Goal: Book appointment/travel/reservation

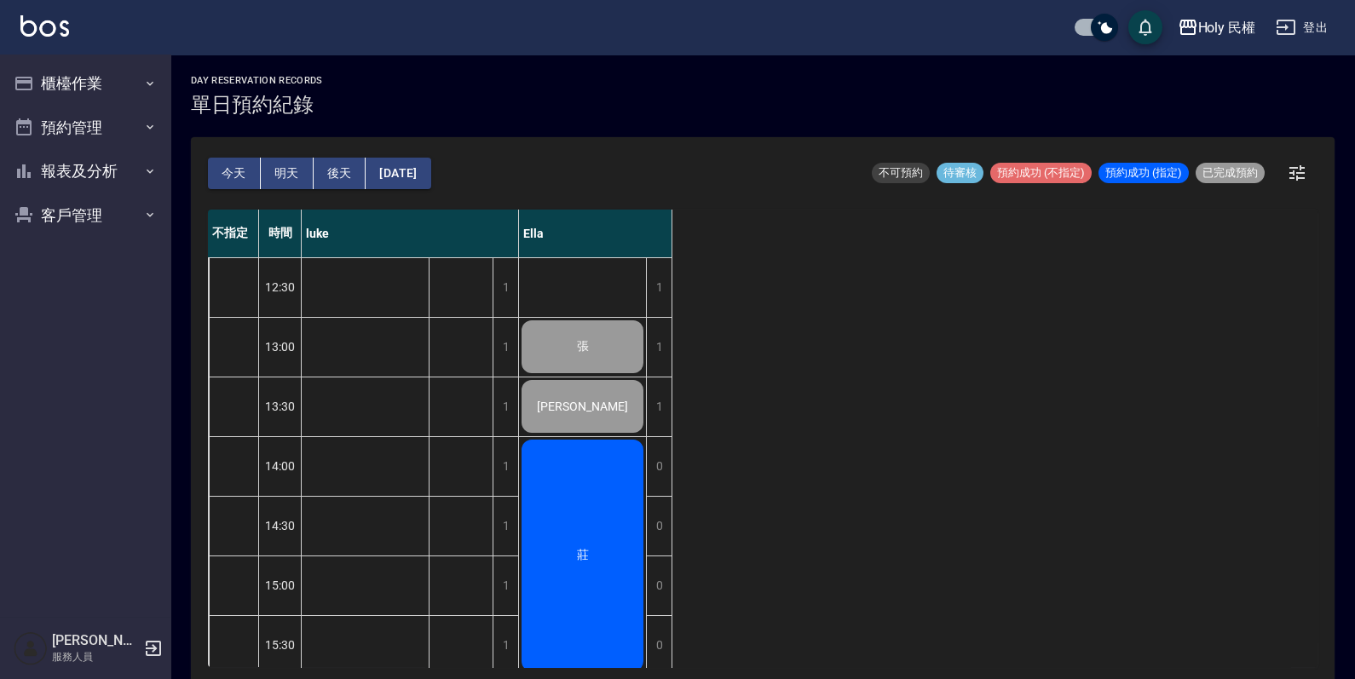
click at [231, 176] on button "今天" at bounding box center [234, 174] width 53 height 32
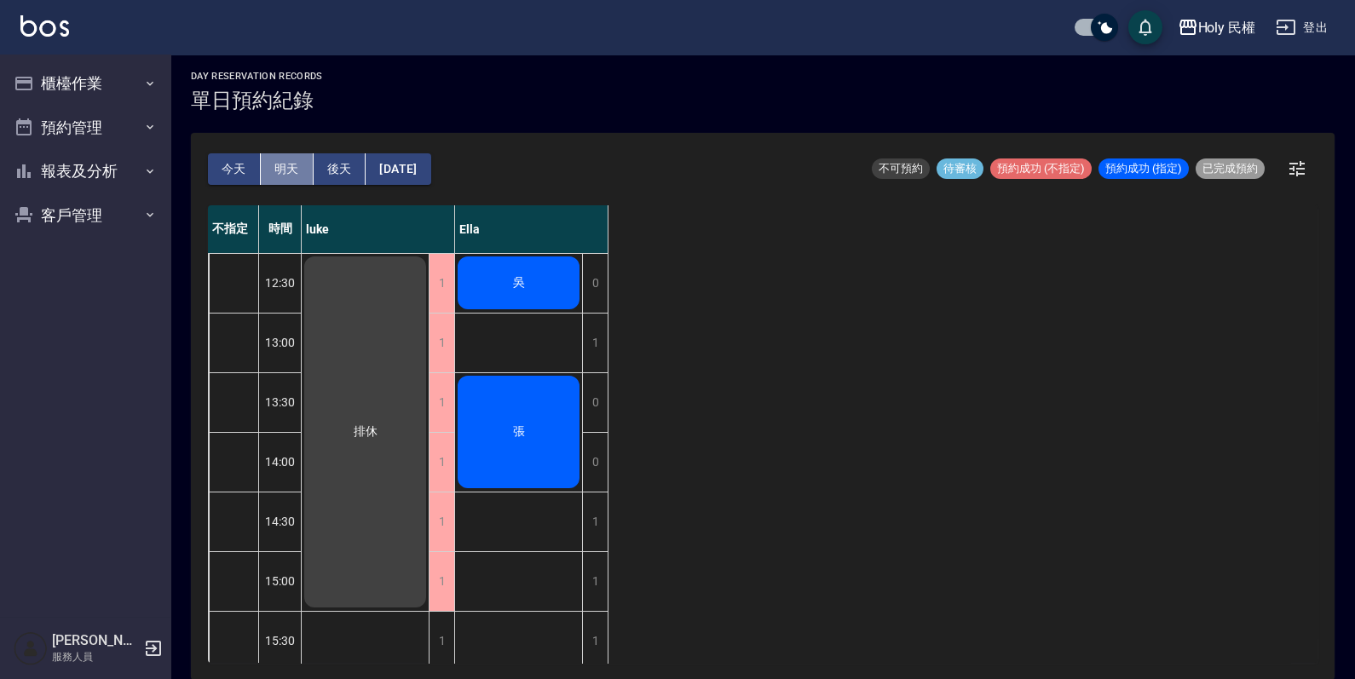
click at [302, 176] on button "明天" at bounding box center [287, 169] width 53 height 32
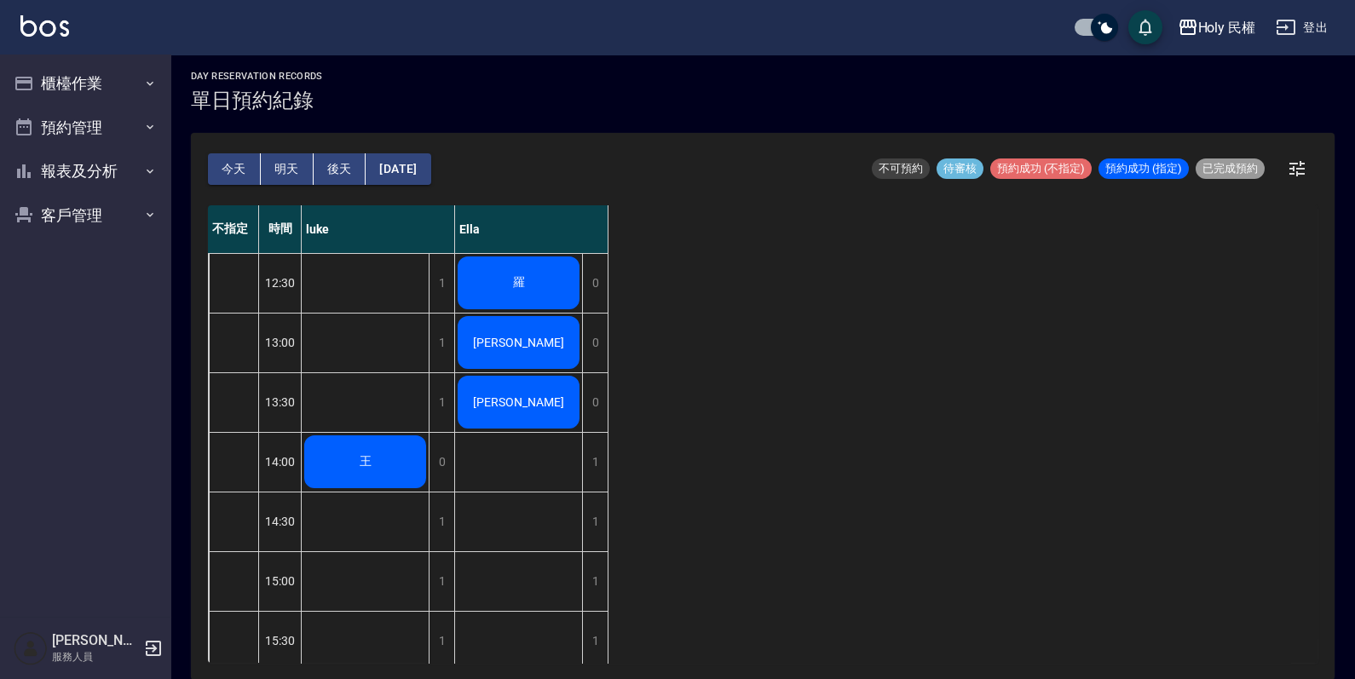
click at [331, 157] on button "後天" at bounding box center [340, 169] width 53 height 32
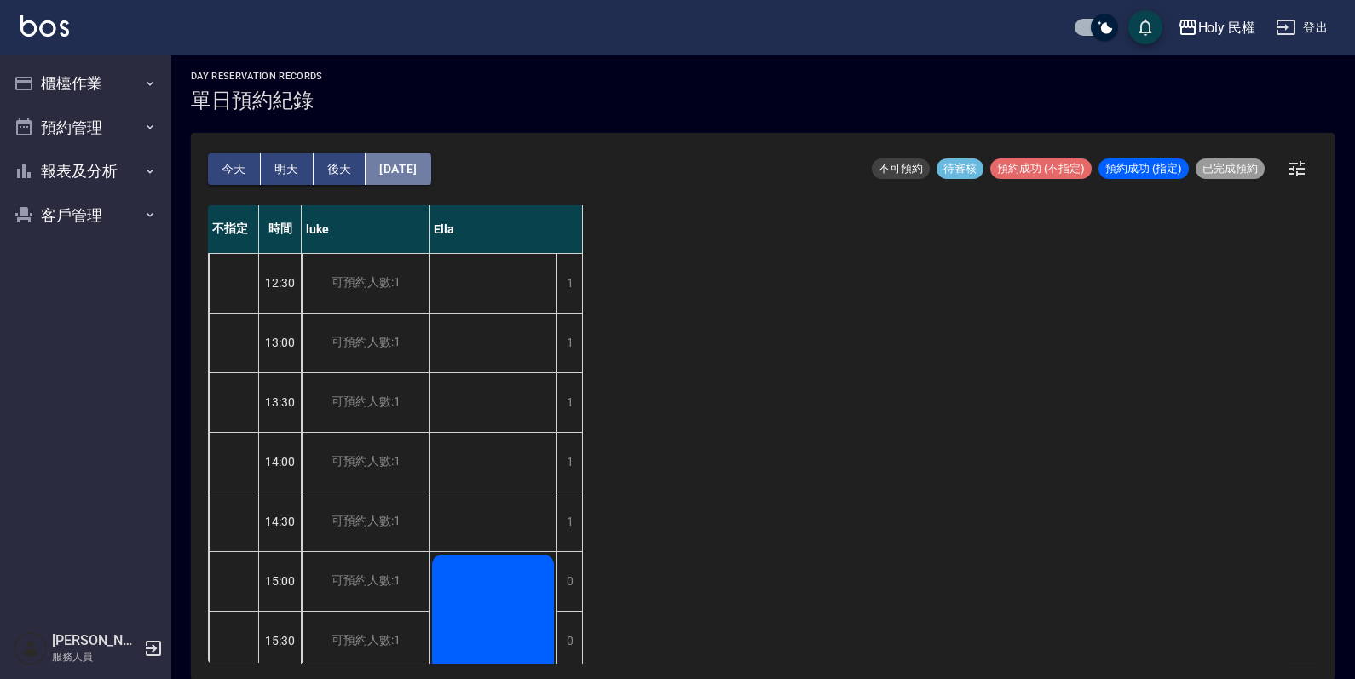
click at [407, 157] on button "[DATE]" at bounding box center [397, 169] width 65 height 32
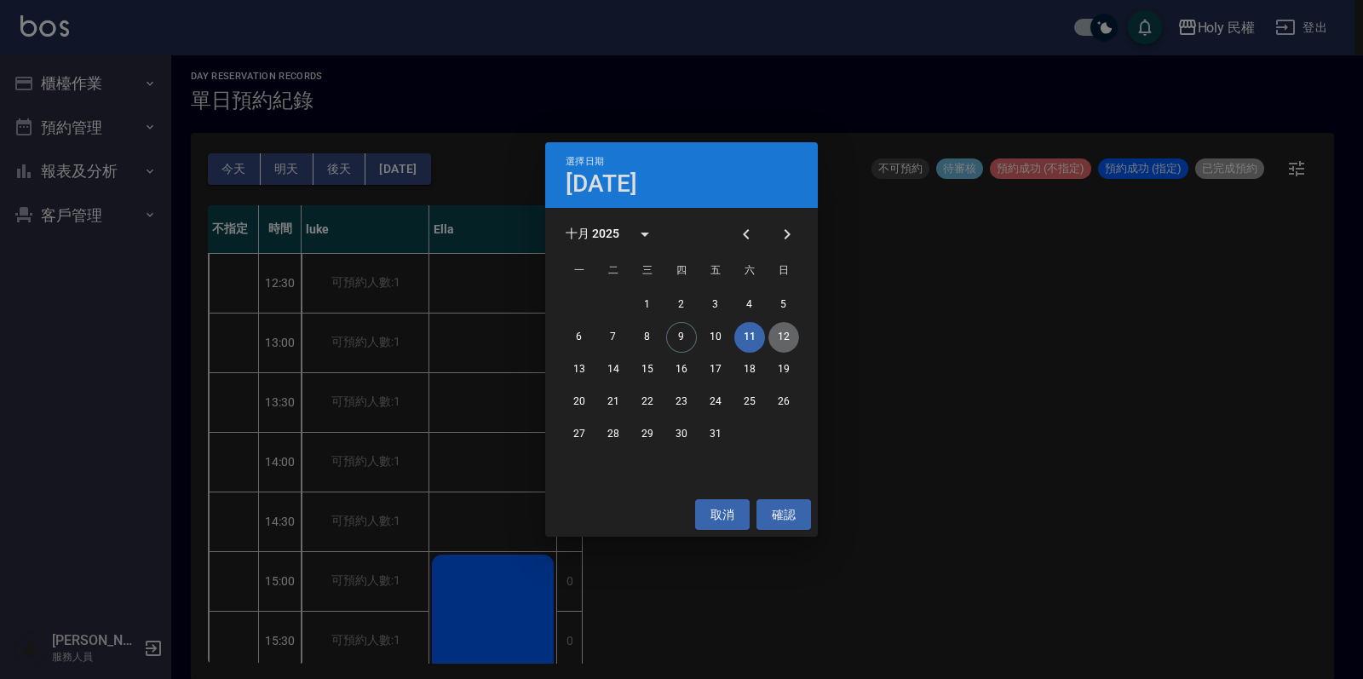
click at [783, 338] on button "12" at bounding box center [783, 337] width 31 height 31
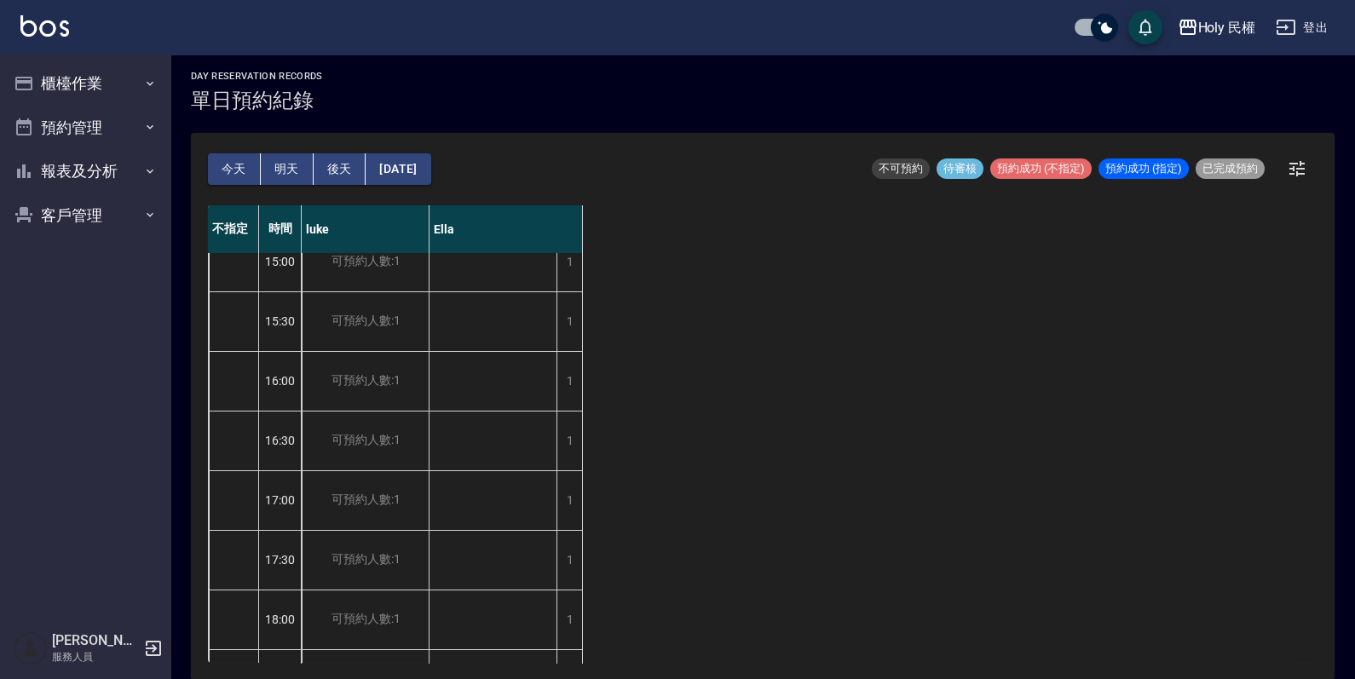
scroll to position [561, 0]
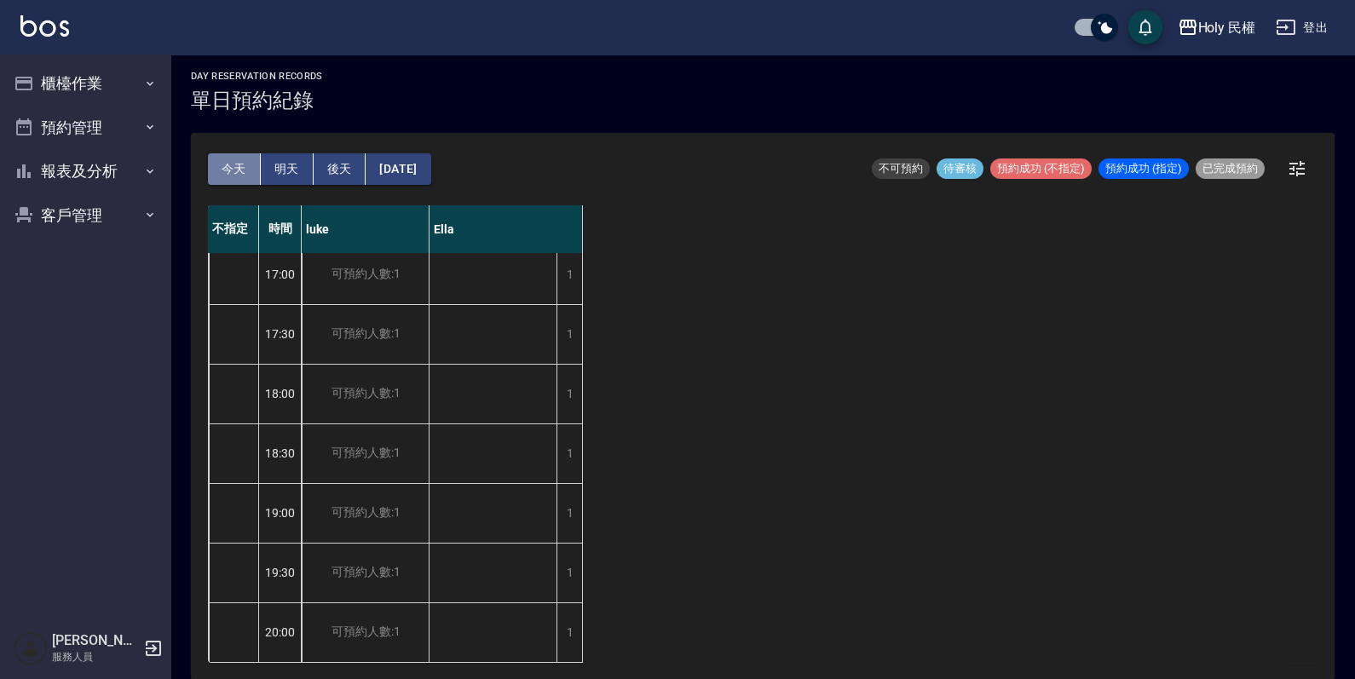
click at [226, 172] on button "今天" at bounding box center [234, 169] width 53 height 32
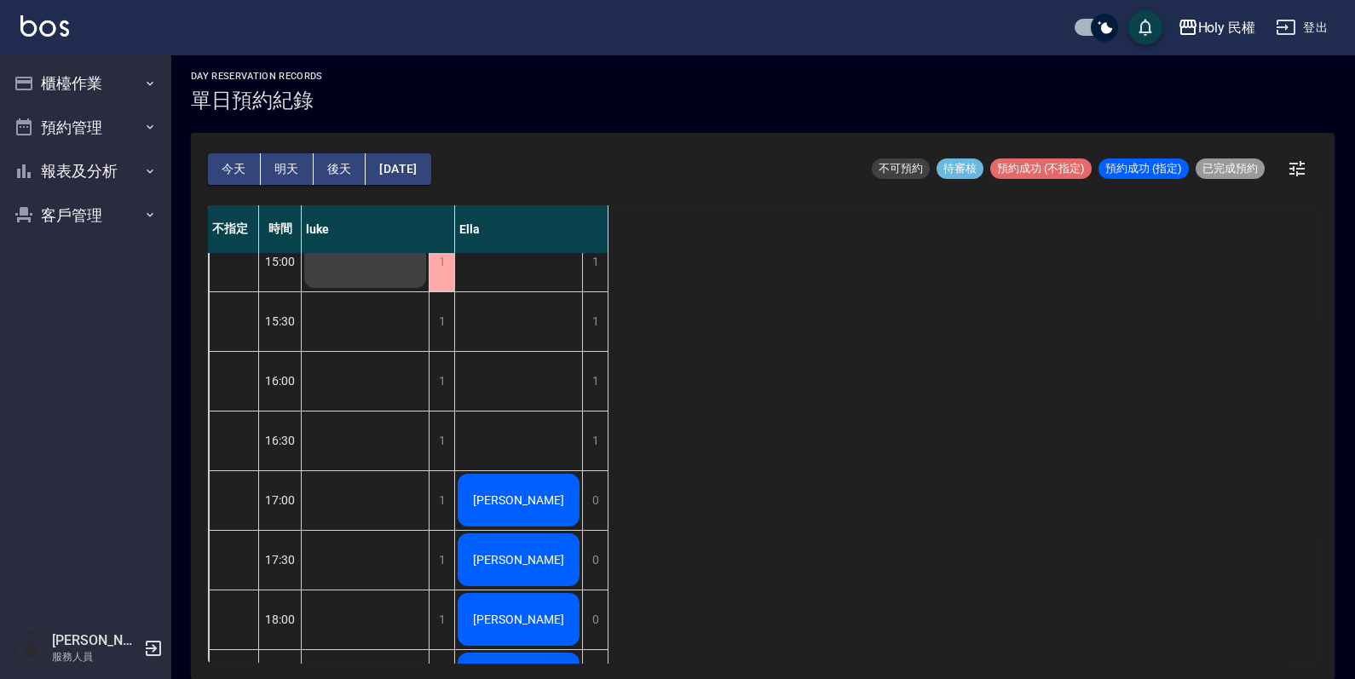
scroll to position [561, 0]
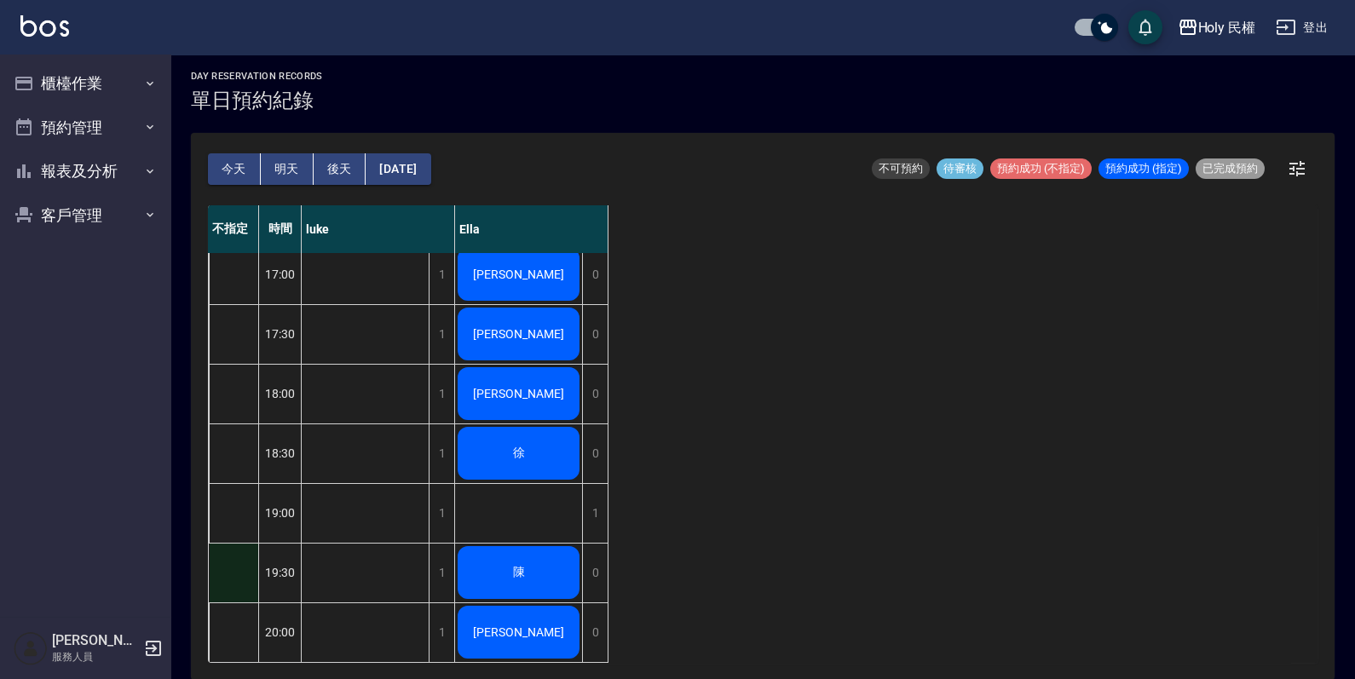
click at [241, 544] on div at bounding box center [233, 573] width 49 height 59
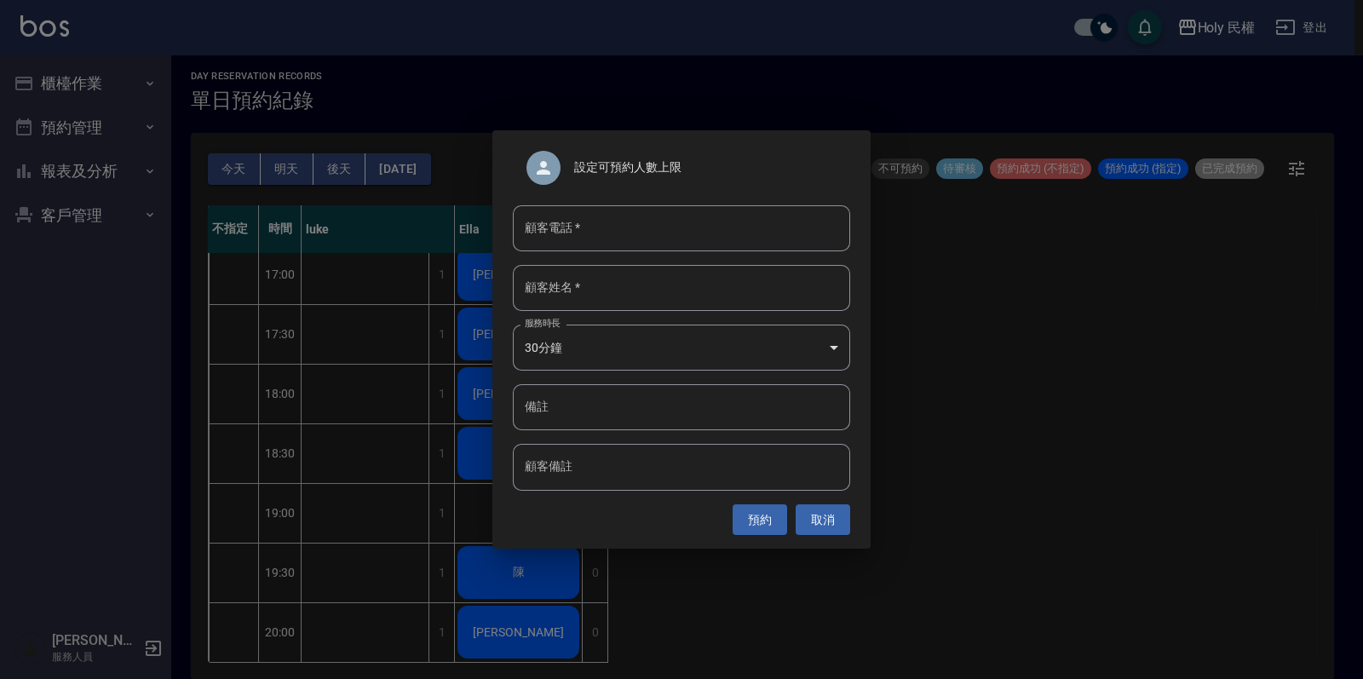
click at [546, 233] on input "顧客電話   *" at bounding box center [681, 228] width 337 height 46
type input "0988769503"
click at [568, 307] on input "顧客姓名   *" at bounding box center [681, 288] width 337 height 46
type input "n"
type input "曾"
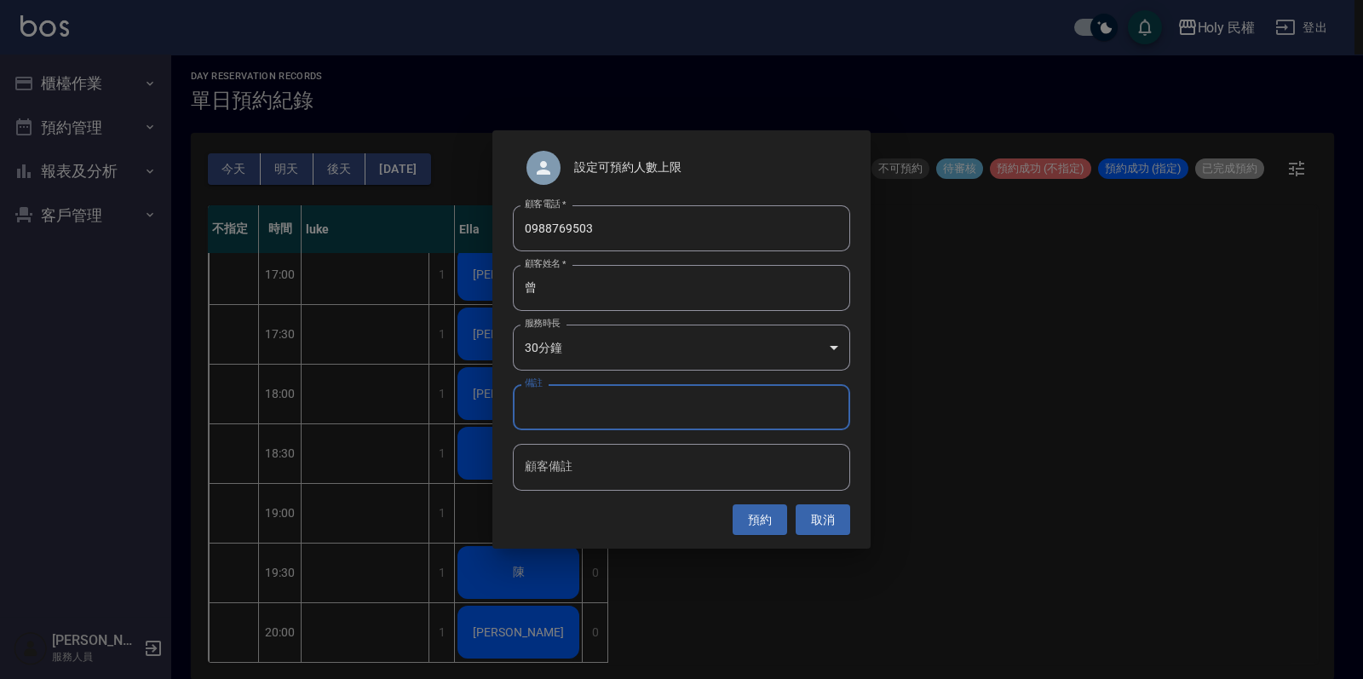
click at [549, 411] on input "備註" at bounding box center [681, 407] width 337 height 46
click at [526, 410] on input "449" at bounding box center [681, 407] width 337 height 46
type input "449"
click at [778, 520] on button "預約" at bounding box center [760, 520] width 55 height 32
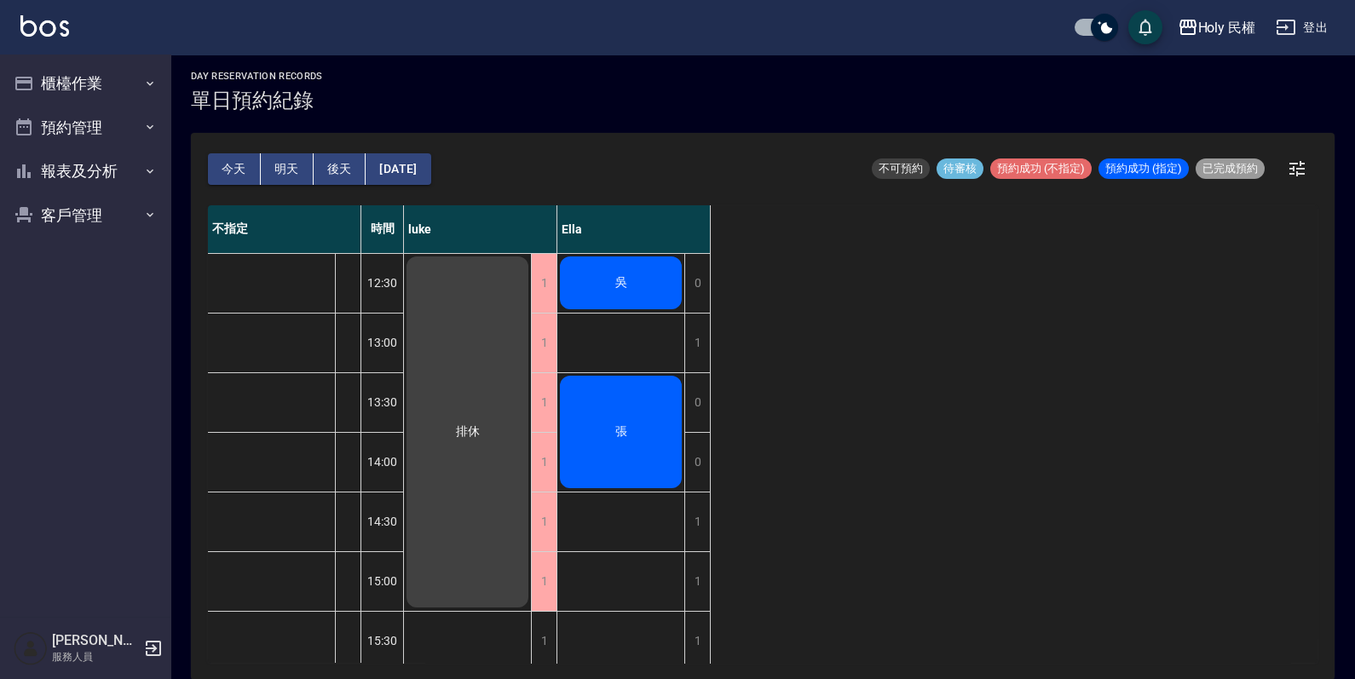
scroll to position [0, 0]
